Goal: Information Seeking & Learning: Understand process/instructions

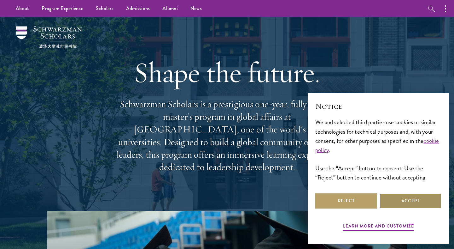
click at [395, 202] on button "Accept" at bounding box center [411, 200] width 62 height 15
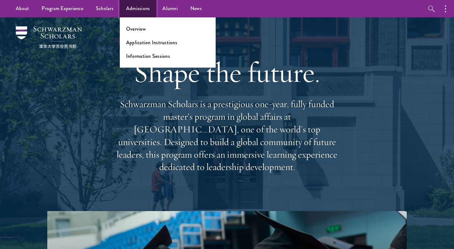
click at [131, 6] on link "Admissions" at bounding box center [138, 8] width 37 height 17
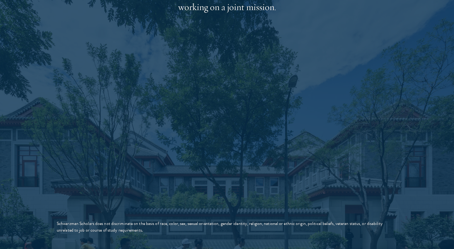
scroll to position [1082, 0]
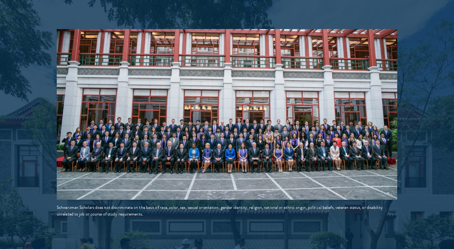
click at [213, 130] on img at bounding box center [227, 114] width 341 height 170
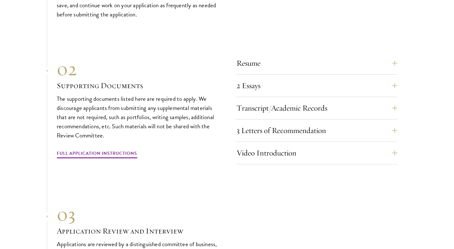
scroll to position [1998, 0]
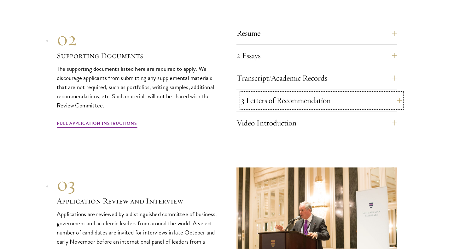
click at [320, 93] on button "3 Letters of Recommendation" at bounding box center [321, 100] width 161 height 15
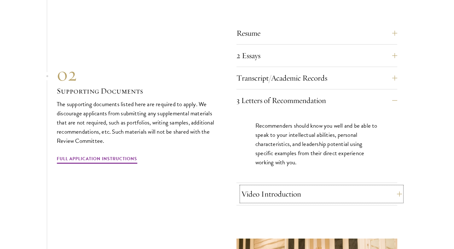
click at [304, 186] on button "Video Introduction" at bounding box center [321, 193] width 161 height 15
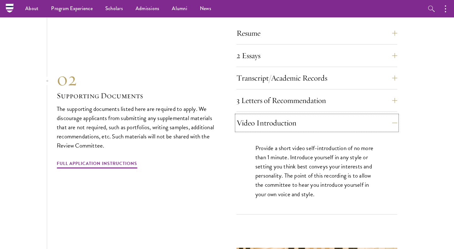
scroll to position [1963, 0]
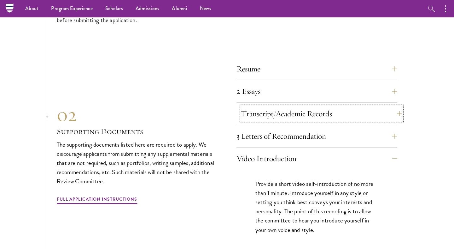
click at [332, 106] on button "Transcript/Academic Records" at bounding box center [321, 113] width 161 height 15
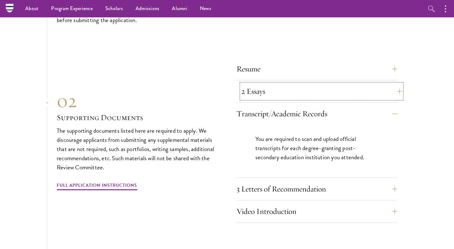
click at [363, 84] on button "2 Essays" at bounding box center [321, 91] width 161 height 15
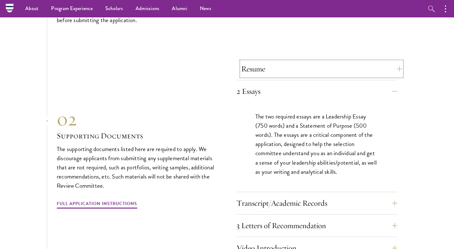
click at [312, 62] on button "Resume" at bounding box center [321, 68] width 161 height 15
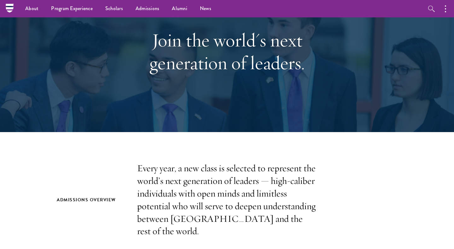
scroll to position [41, 0]
